Goal: Task Accomplishment & Management: Complete application form

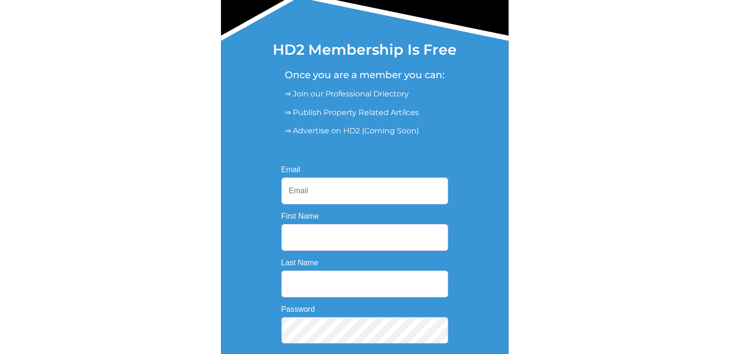
scroll to position [144, 0]
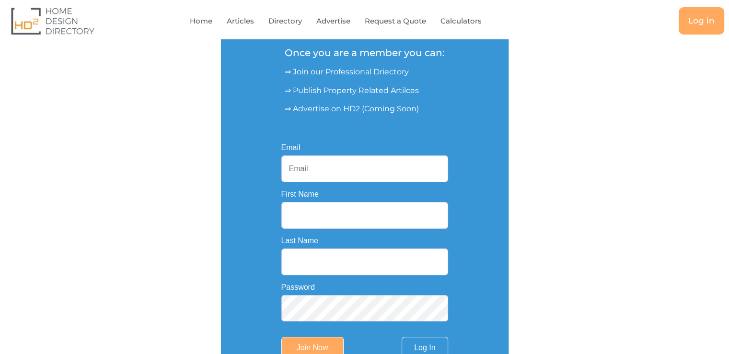
type input "[EMAIL_ADDRESS][DOMAIN_NAME]"
click at [368, 165] on input "[EMAIL_ADDRESS][DOMAIN_NAME]" at bounding box center [364, 168] width 167 height 27
click at [354, 220] on input "First Name" at bounding box center [364, 215] width 167 height 27
type input "3D"
click at [342, 268] on input "Last Name" at bounding box center [364, 261] width 167 height 27
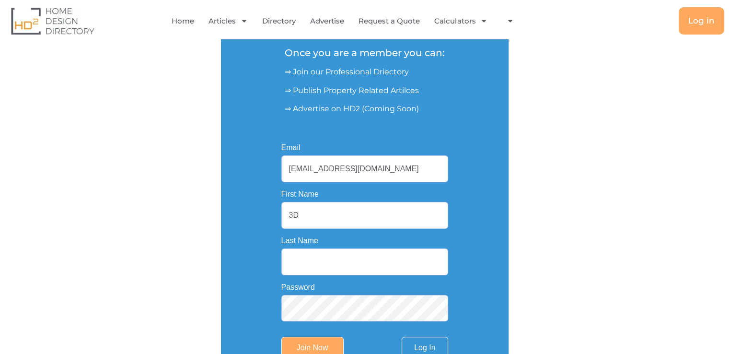
type input "Central"
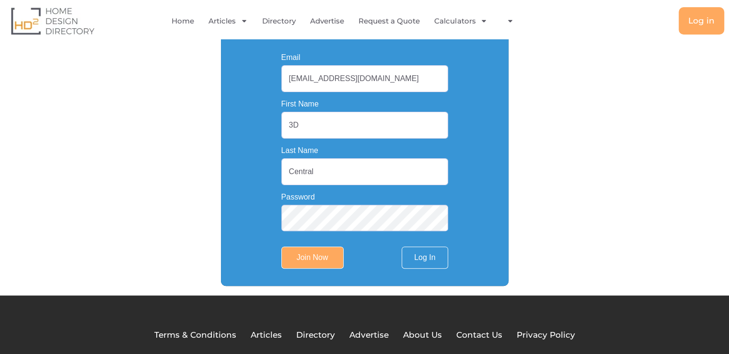
scroll to position [240, 0]
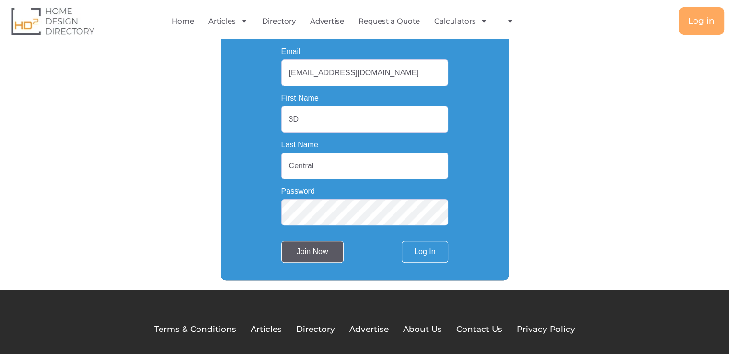
click at [313, 257] on input "Join Now" at bounding box center [312, 252] width 62 height 22
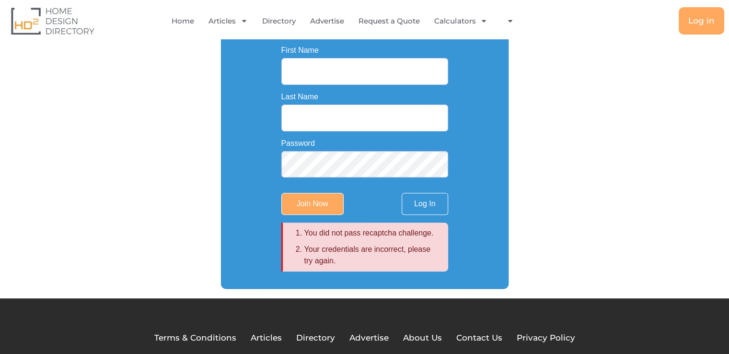
scroll to position [192, 0]
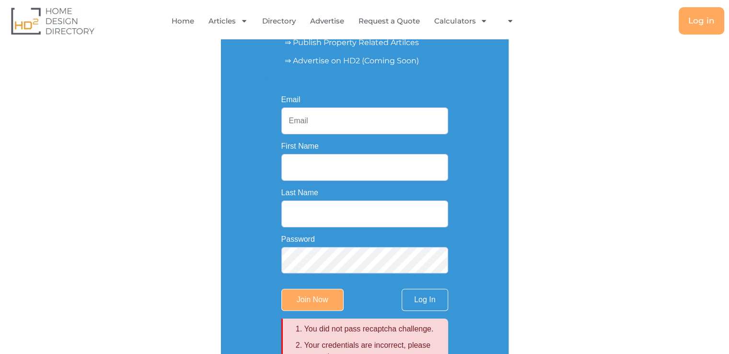
click at [311, 116] on input "Email" at bounding box center [364, 120] width 167 height 27
type input "[EMAIL_ADDRESS][DOMAIN_NAME]"
click at [339, 161] on input "First Name" at bounding box center [364, 167] width 167 height 27
type input "3D"
click at [344, 211] on input "Last Name" at bounding box center [364, 213] width 167 height 27
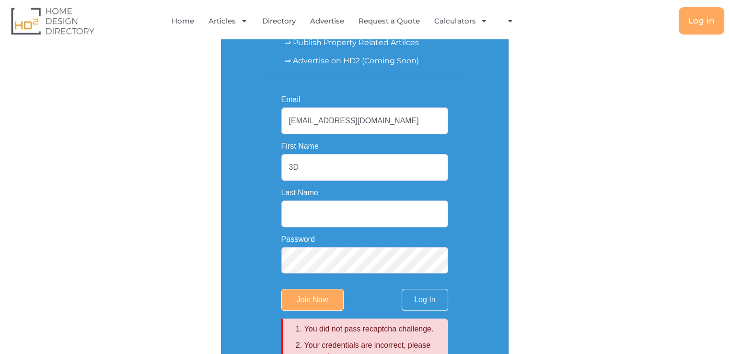
type input "Central"
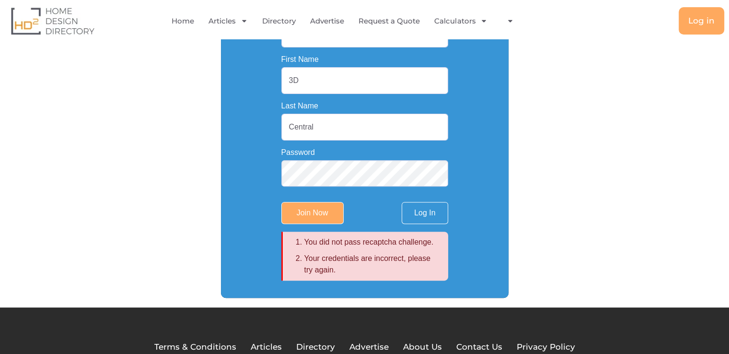
scroll to position [288, 0]
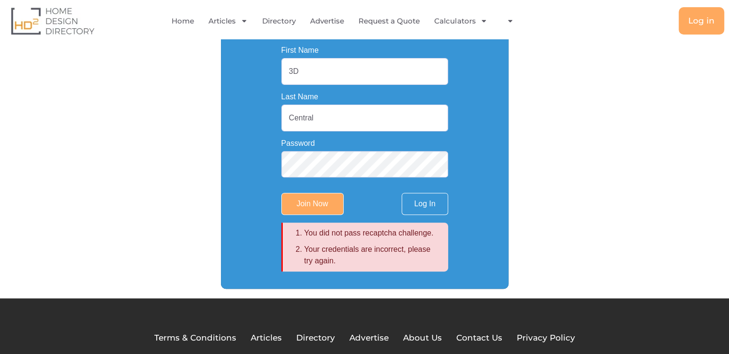
click at [237, 272] on div "You did not pass recaptcha challenge. Your credentials are incorrect, please tr…" at bounding box center [365, 136] width 288 height 306
click at [338, 210] on input "Join Now" at bounding box center [312, 204] width 62 height 22
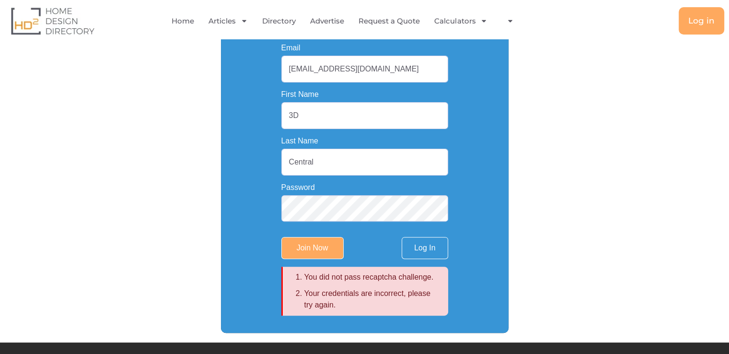
scroll to position [192, 0]
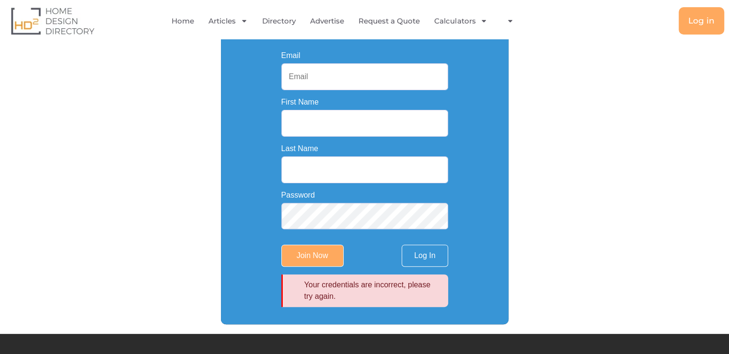
scroll to position [240, 0]
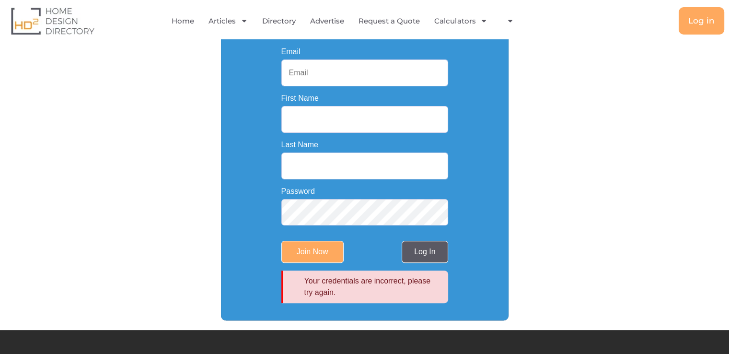
type input "[EMAIL_ADDRESS][DOMAIN_NAME]"
click at [433, 263] on link "Log In" at bounding box center [425, 252] width 46 height 22
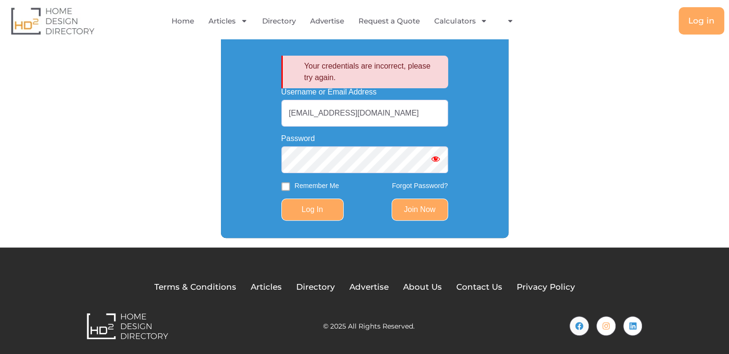
click at [315, 215] on input "Log In" at bounding box center [312, 210] width 62 height 22
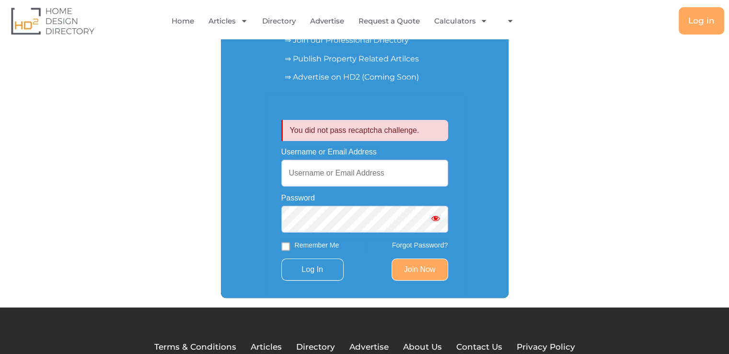
scroll to position [192, 0]
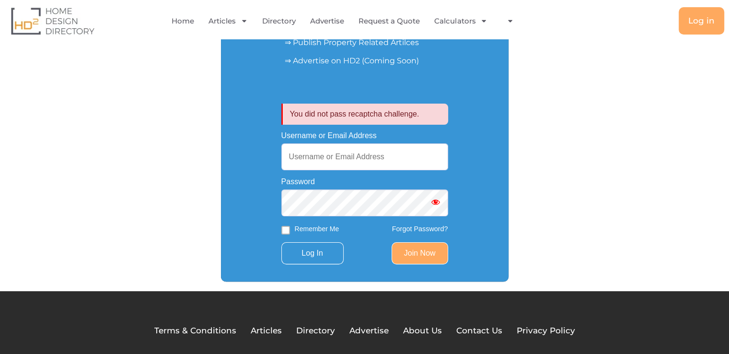
type input "[EMAIL_ADDRESS][DOMAIN_NAME]"
click at [366, 243] on form "You did not pass recaptcha challenge. Username or Email Address [EMAIL_ADDRESS]…" at bounding box center [364, 184] width 167 height 161
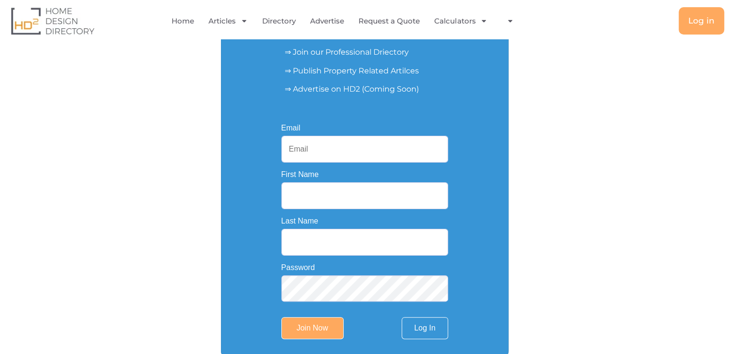
scroll to position [192, 0]
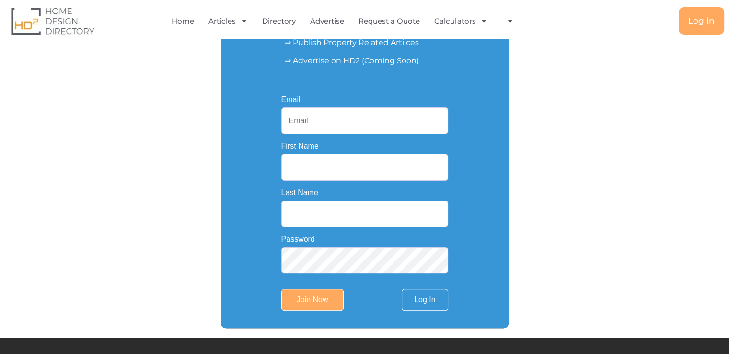
type input "[EMAIL_ADDRESS][DOMAIN_NAME]"
click at [319, 166] on input "First Name" at bounding box center [364, 167] width 167 height 27
type input "3D"
click at [328, 206] on input "Last Name" at bounding box center [364, 213] width 167 height 27
type input "Central"
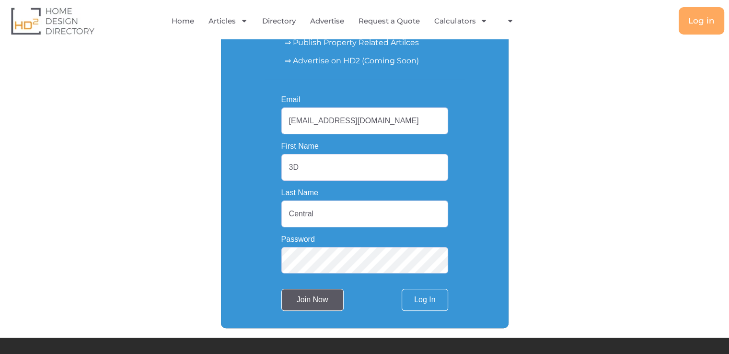
click at [329, 298] on input "Join Now" at bounding box center [312, 300] width 62 height 22
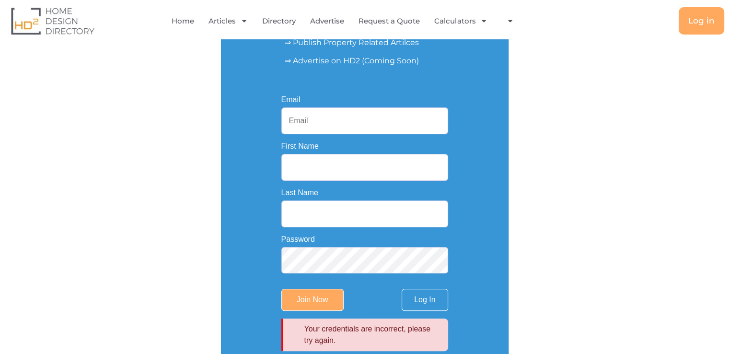
scroll to position [329, 0]
